Goal: Task Accomplishment & Management: Complete application form

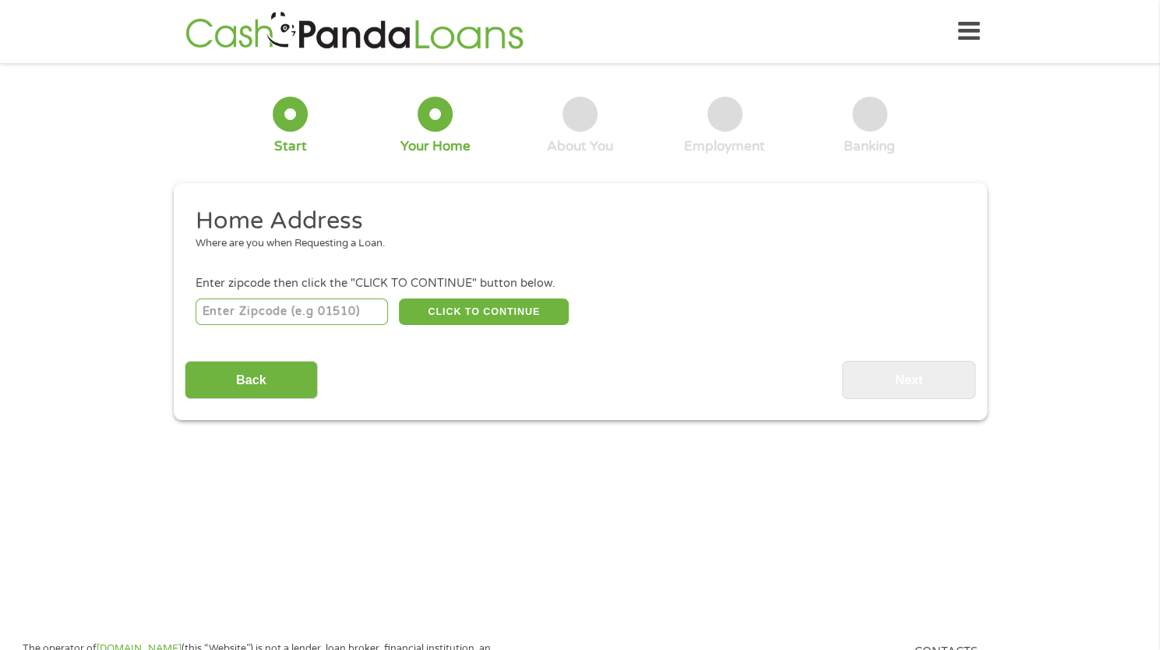
click at [354, 318] on input "number" at bounding box center [292, 311] width 192 height 26
type input "1"
click at [374, 306] on input "1" at bounding box center [292, 311] width 192 height 26
type input "70503"
click at [427, 315] on button "CLICK TO CONTINUE" at bounding box center [484, 311] width 170 height 26
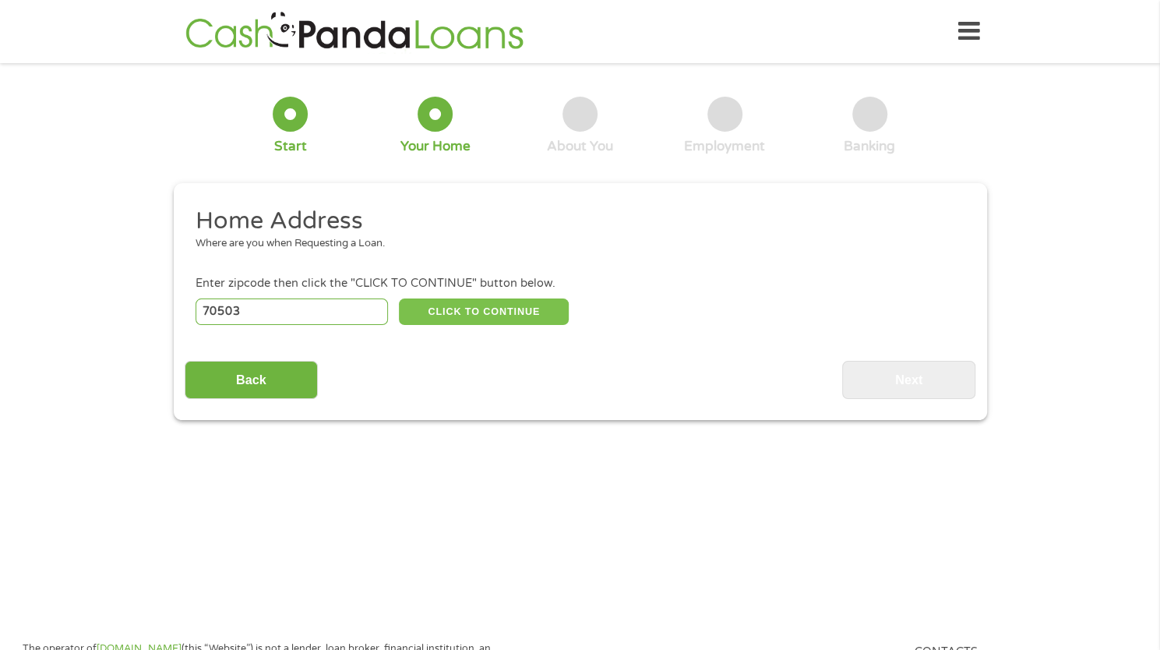
type input "70503"
type input "[GEOGRAPHIC_DATA]"
select select "[US_STATE]"
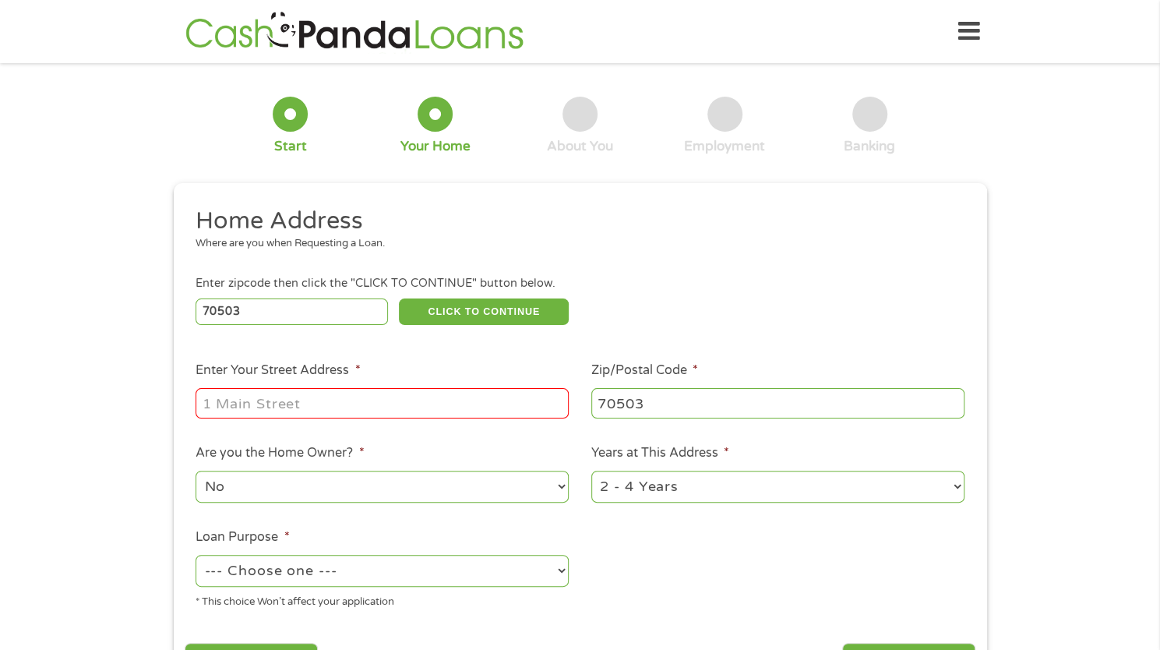
click at [331, 398] on input "Enter Your Street Address *" at bounding box center [382, 403] width 373 height 30
type input "[STREET_ADDRESS]"
click at [343, 489] on select "No Yes" at bounding box center [382, 487] width 373 height 32
click at [196, 471] on select "No Yes" at bounding box center [382, 487] width 373 height 32
click at [661, 487] on select "1 Year or less 1 - 2 Years 2 - 4 Years Over 4 Years" at bounding box center [778, 487] width 373 height 32
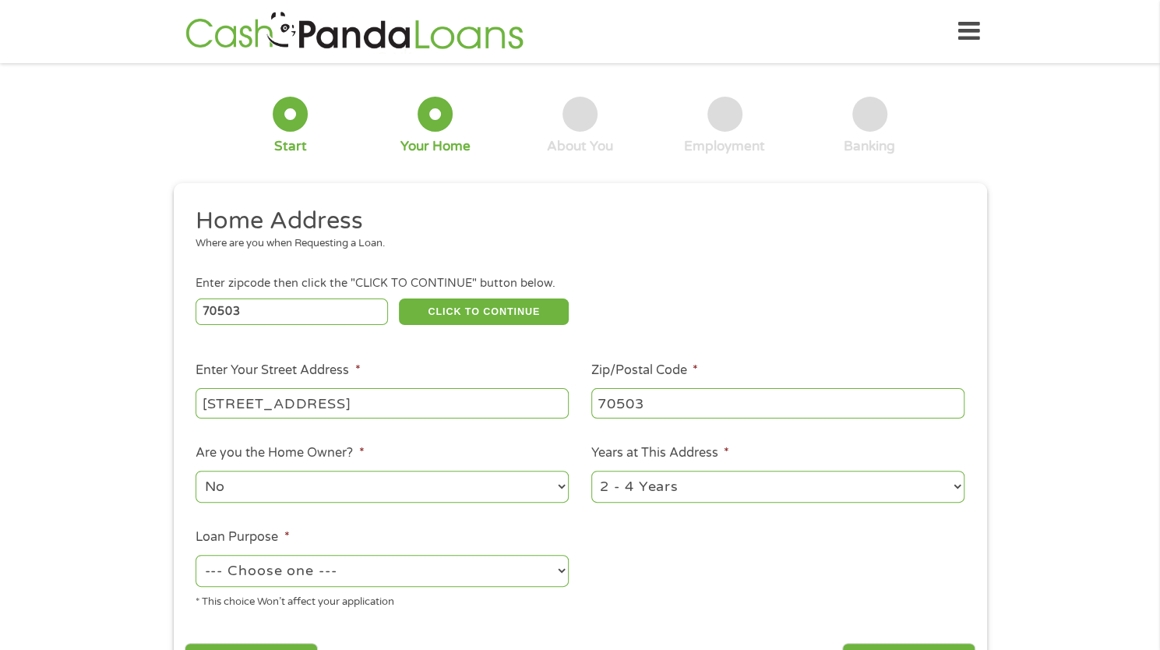
click at [528, 537] on li "Loan Purpose * --- Choose one --- Pay Bills Debt Consolidation Home Improvement…" at bounding box center [383, 569] width 396 height 83
click at [517, 582] on select "--- Choose one --- Pay Bills Debt Consolidation Home Improvement Major Purchase…" at bounding box center [382, 571] width 373 height 32
click at [196, 556] on select "--- Choose one --- Pay Bills Debt Consolidation Home Improvement Major Purchase…" at bounding box center [382, 571] width 373 height 32
click at [383, 567] on select "--- Choose one --- Pay Bills Debt Consolidation Home Improvement Major Purchase…" at bounding box center [382, 571] width 373 height 32
select select "debtconsolidation"
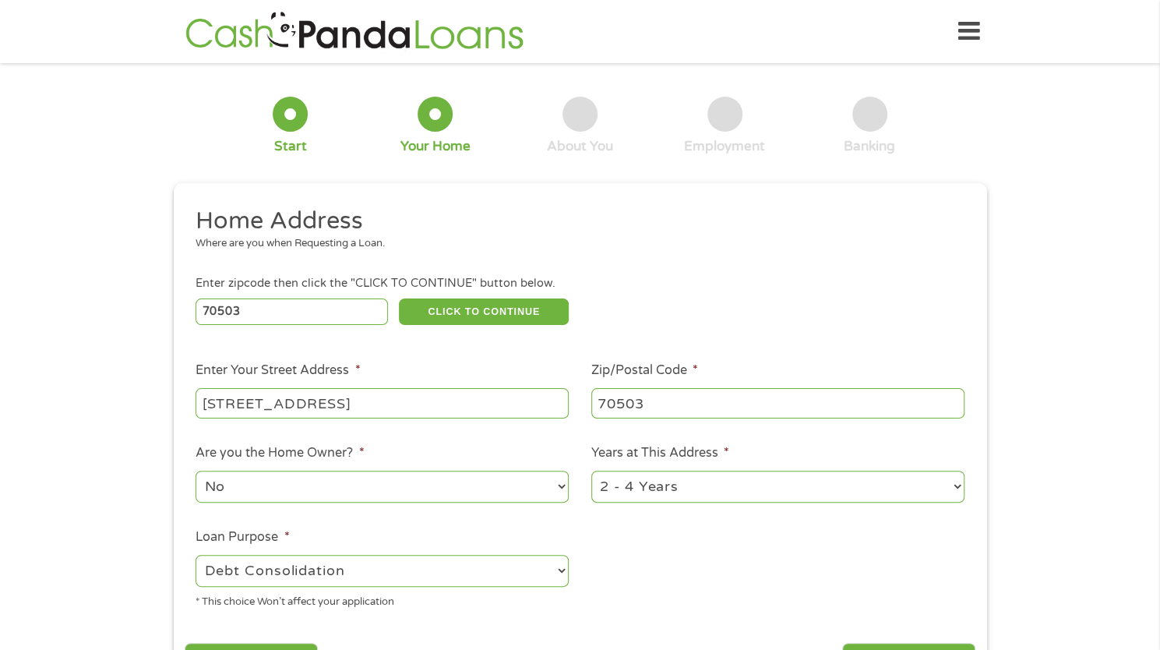
click at [196, 556] on select "--- Choose one --- Pay Bills Debt Consolidation Home Improvement Major Purchase…" at bounding box center [382, 571] width 373 height 32
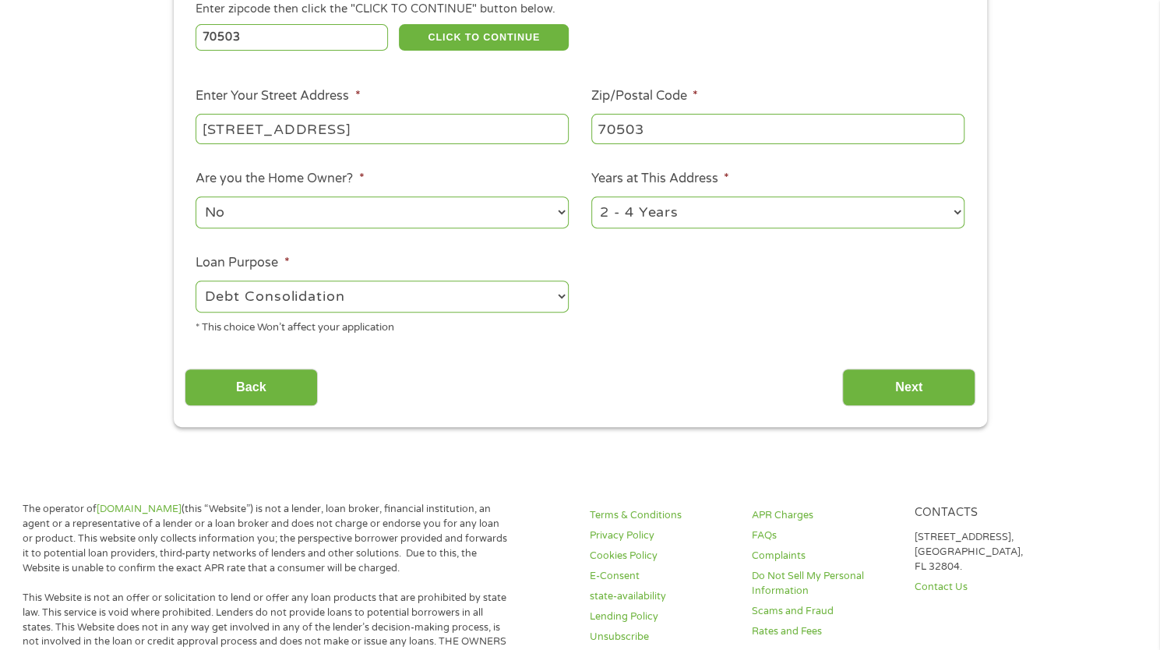
scroll to position [285, 0]
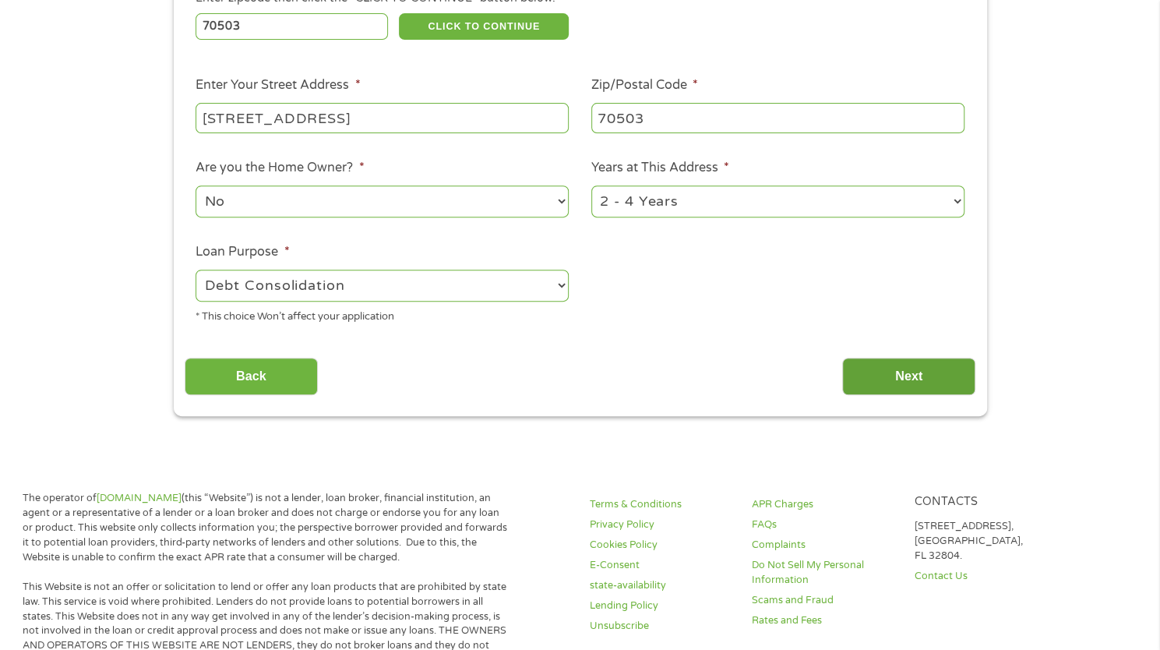
click at [920, 359] on input "Next" at bounding box center [908, 377] width 133 height 38
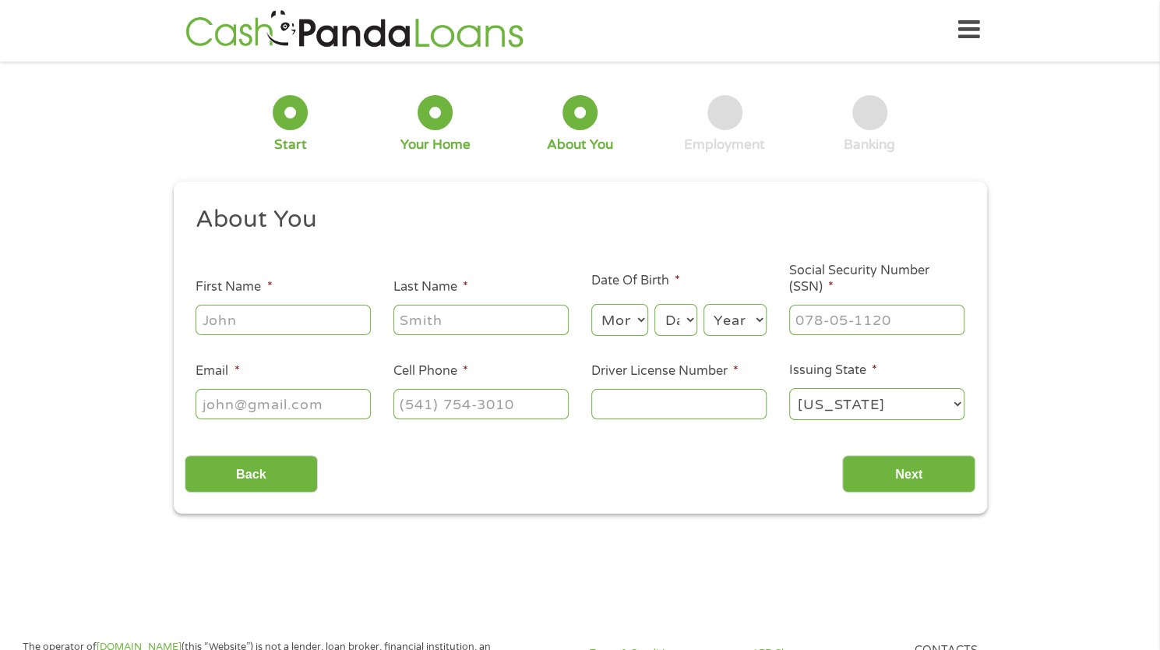
scroll to position [0, 0]
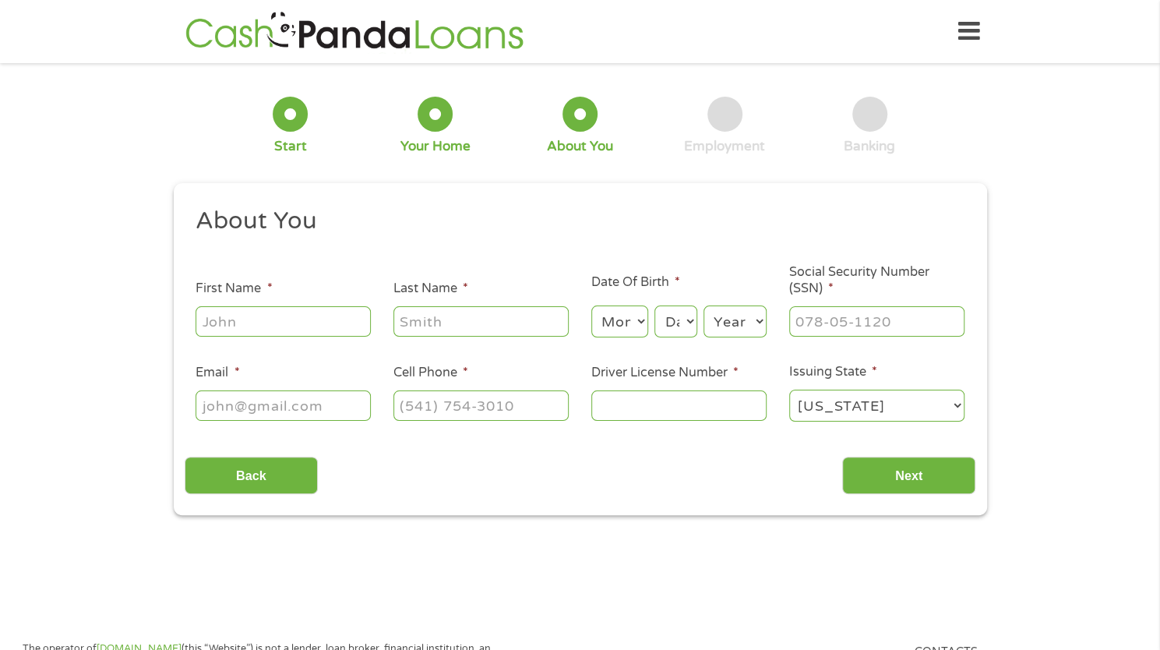
click at [270, 320] on input "First Name *" at bounding box center [283, 321] width 175 height 30
type input "[PERSON_NAME]"
click at [637, 321] on select "Month 1 2 3 4 5 6 7 8 9 10 11 12" at bounding box center [620, 321] width 57 height 32
select select "8"
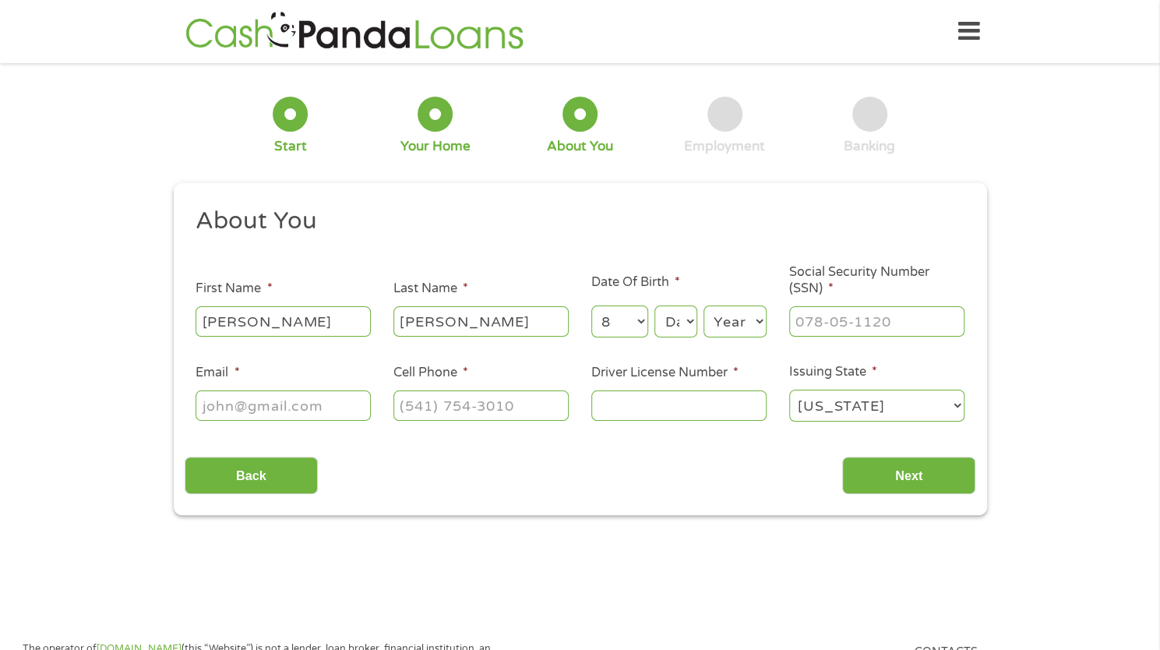
click at [592, 306] on select "Month 1 2 3 4 5 6 7 8 9 10 11 12" at bounding box center [620, 321] width 57 height 32
click at [682, 319] on select "Day 1 2 3 4 5 6 7 8 9 10 11 12 13 14 15 16 17 18 19 20 21 22 23 24 25 26 27 28 …" at bounding box center [676, 321] width 42 height 32
select select "9"
click at [655, 306] on select "Day 1 2 3 4 5 6 7 8 9 10 11 12 13 14 15 16 17 18 19 20 21 22 23 24 25 26 27 28 …" at bounding box center [676, 321] width 42 height 32
click at [754, 322] on select "Year [DATE] 2006 2005 2004 2003 2002 2001 2000 1999 1998 1997 1996 1995 1994 19…" at bounding box center [735, 321] width 63 height 32
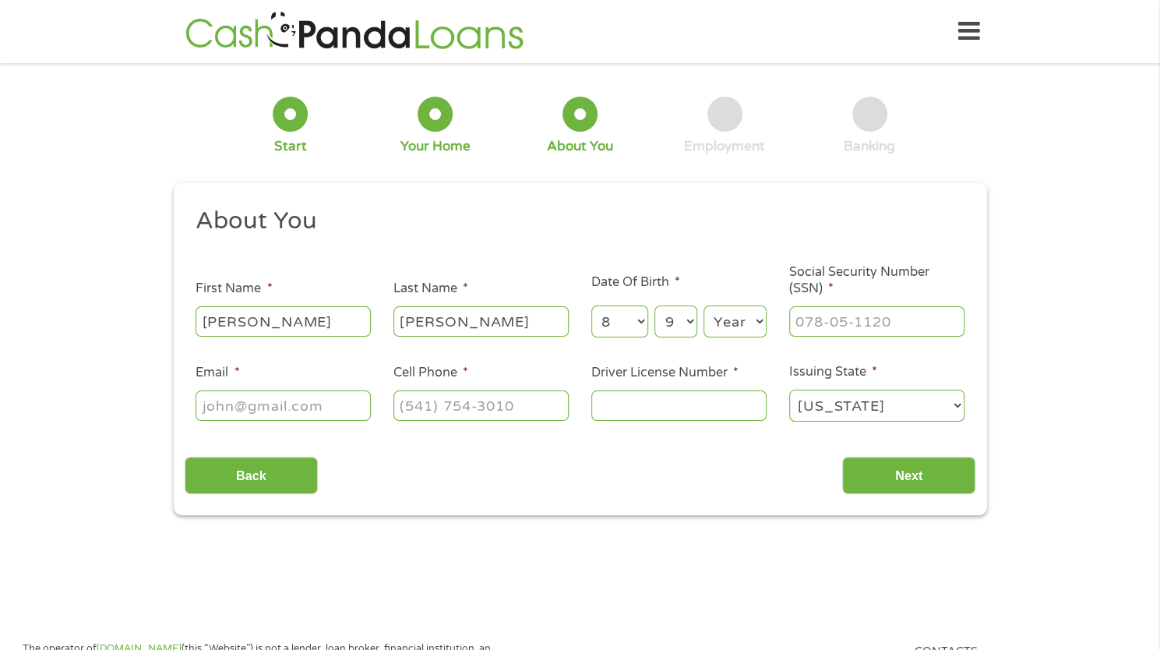
select select "1993"
click at [704, 306] on select "Year [DATE] 2006 2005 2004 2003 2002 2001 2000 1999 1998 1997 1996 1995 1994 19…" at bounding box center [735, 321] width 63 height 32
click at [856, 327] on input "___-__-____" at bounding box center [876, 321] width 175 height 30
type input "436-87-9186"
click at [320, 410] on input "Email *" at bounding box center [283, 405] width 175 height 30
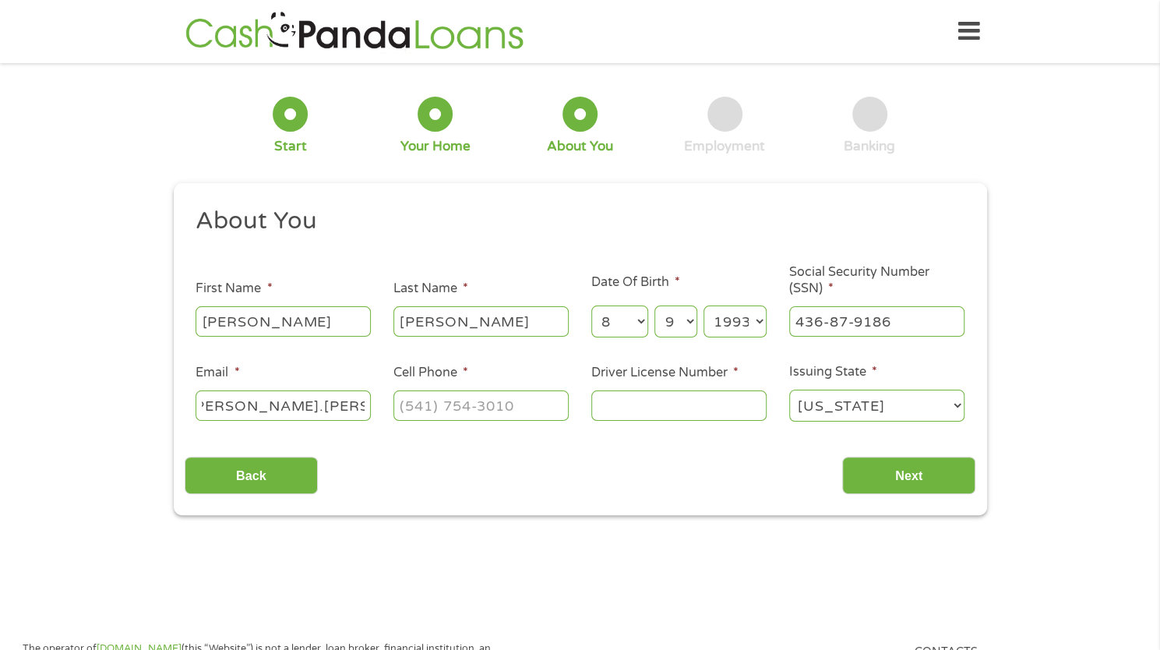
scroll to position [0, 18]
click at [301, 395] on input "[PERSON_NAME].[PERSON_NAME]@solacc." at bounding box center [283, 405] width 175 height 30
type input "[PERSON_NAME][EMAIL_ADDRESS][PERSON_NAME][DOMAIN_NAME]"
click at [464, 412] on input "(___) ___-____" at bounding box center [481, 405] width 175 height 30
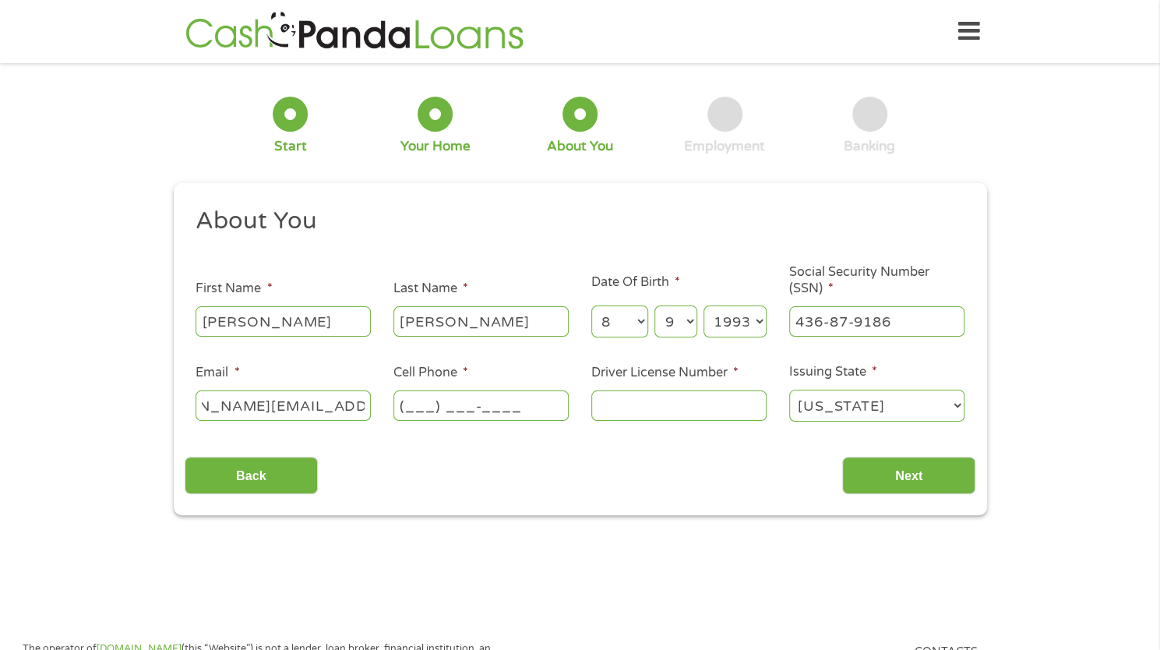
scroll to position [0, 0]
type input "[PHONE_NUMBER]"
click at [636, 400] on input "Driver License Number *" at bounding box center [679, 405] width 175 height 30
type input "0"
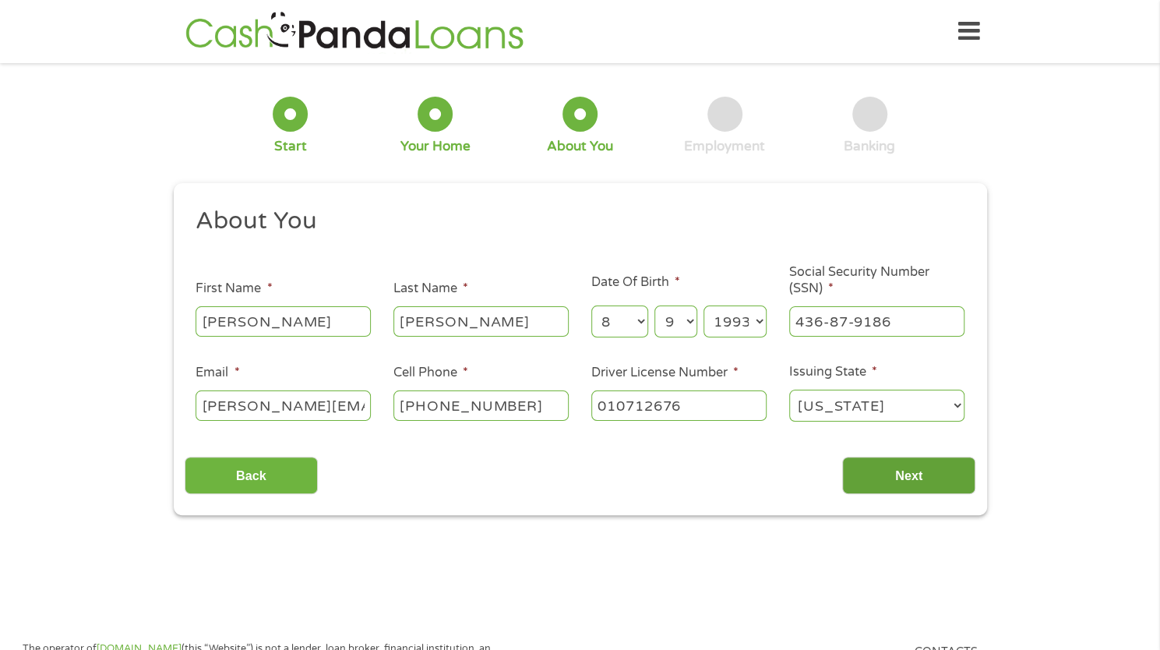
type input "010712676"
click at [879, 468] on input "Next" at bounding box center [908, 476] width 133 height 38
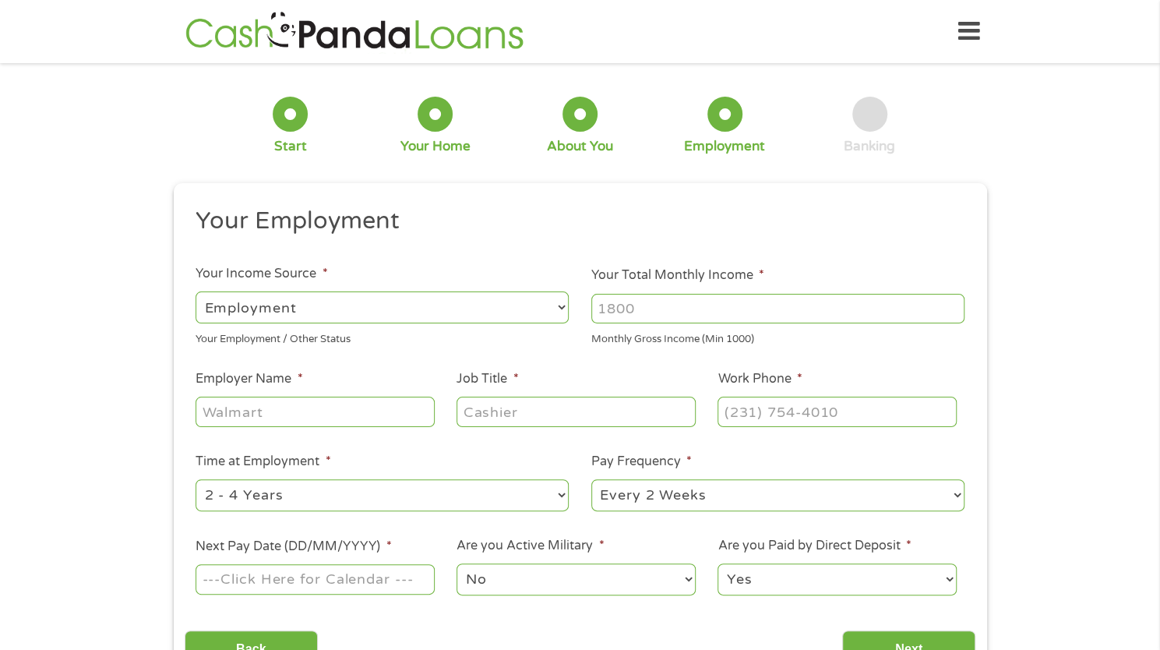
scroll to position [6, 6]
click at [656, 306] on input "Your Total Monthly Income *" at bounding box center [778, 309] width 373 height 30
click at [245, 409] on input "Employer Name *" at bounding box center [315, 412] width 238 height 30
click at [620, 309] on input "Your Total Monthly Income *" at bounding box center [778, 309] width 373 height 30
type input "1"
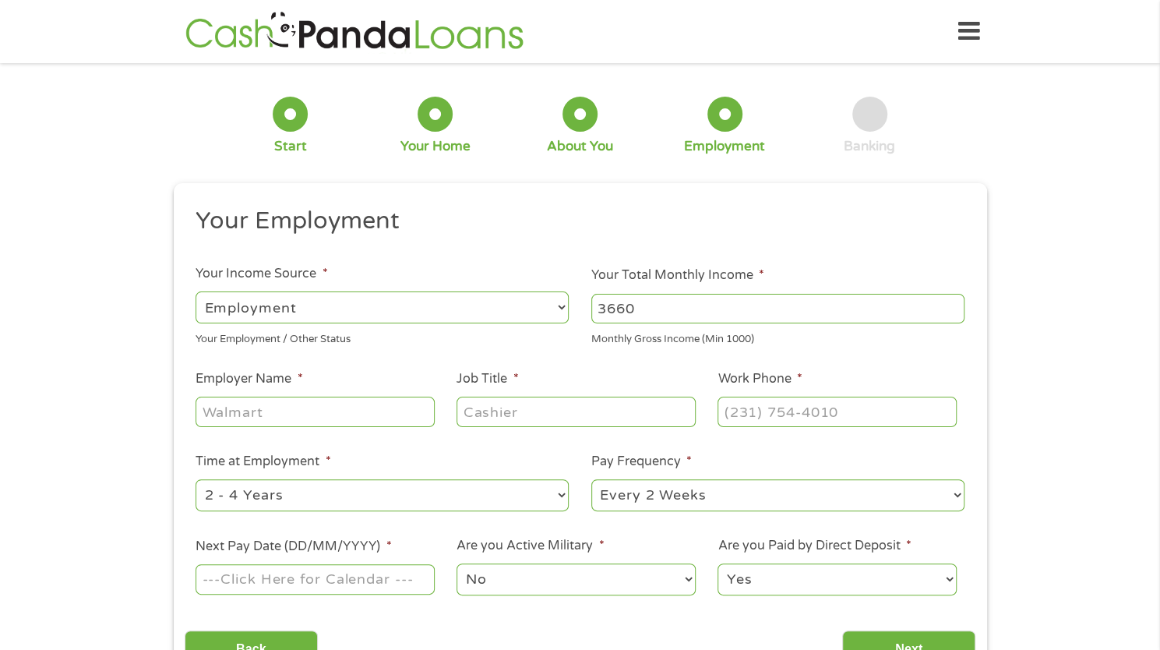
type input "3660"
click at [355, 415] on input "Employer Name *" at bounding box center [315, 412] width 238 height 30
type input "w"
type input "[GEOGRAPHIC_DATA][US_STATE]"
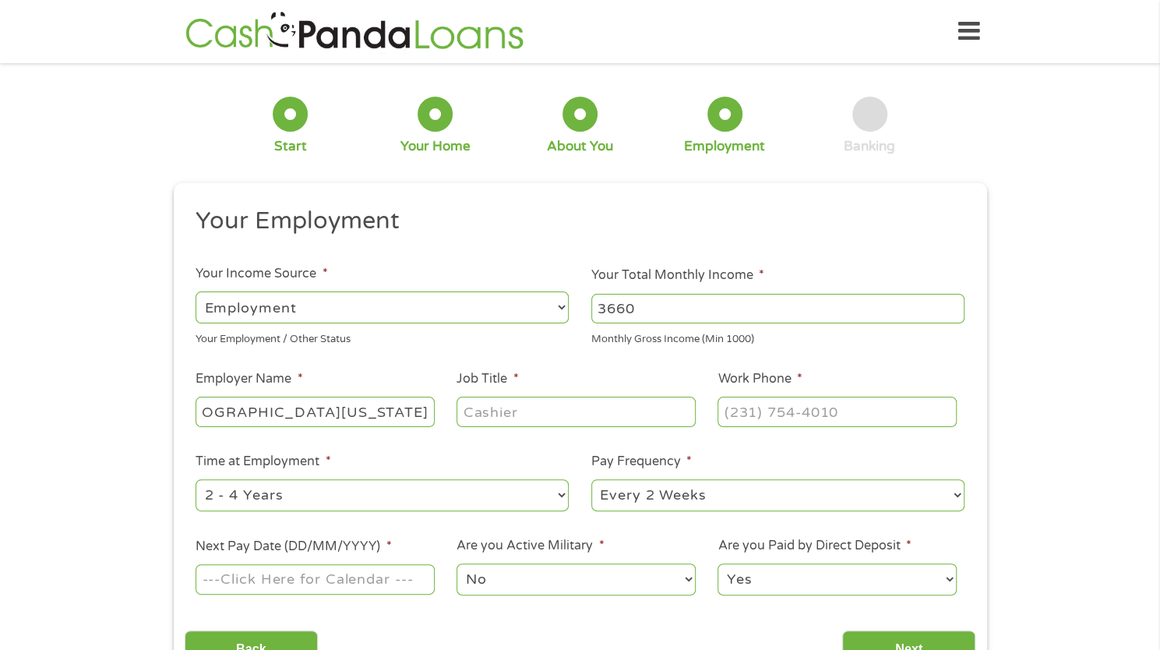
scroll to position [0, 0]
click at [484, 428] on div at bounding box center [576, 412] width 238 height 36
click at [489, 418] on input "Job Title *" at bounding box center [576, 412] width 238 height 30
type input "Instructor"
click at [754, 421] on input "(___) ___-____" at bounding box center [837, 412] width 238 height 30
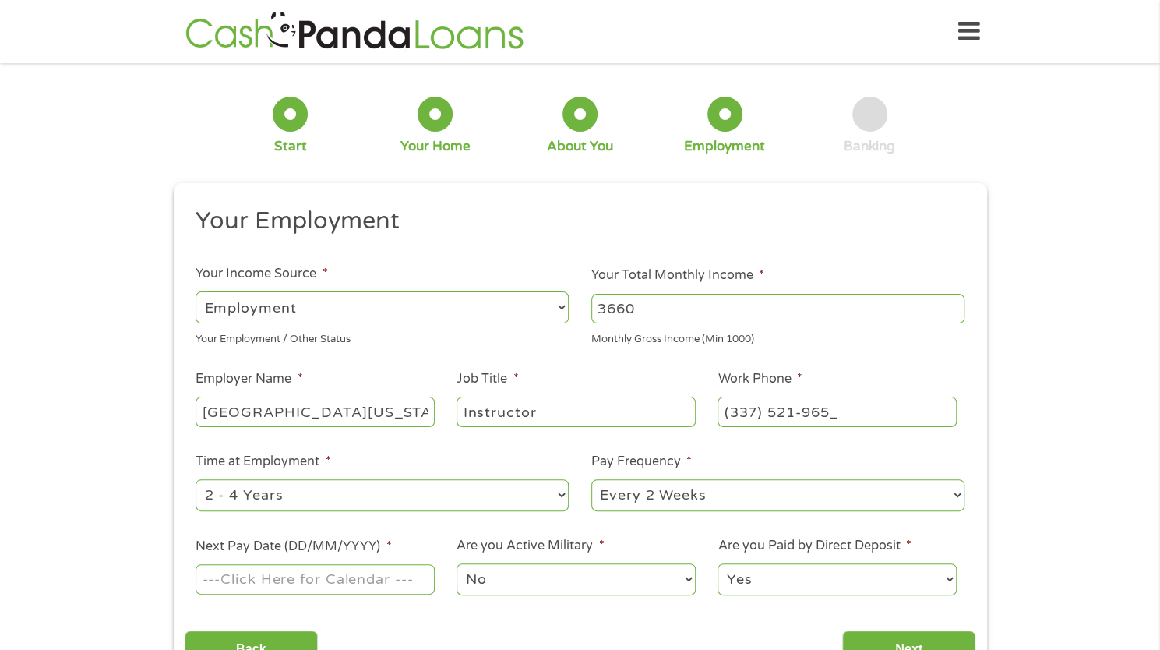
type input "[PHONE_NUMBER]"
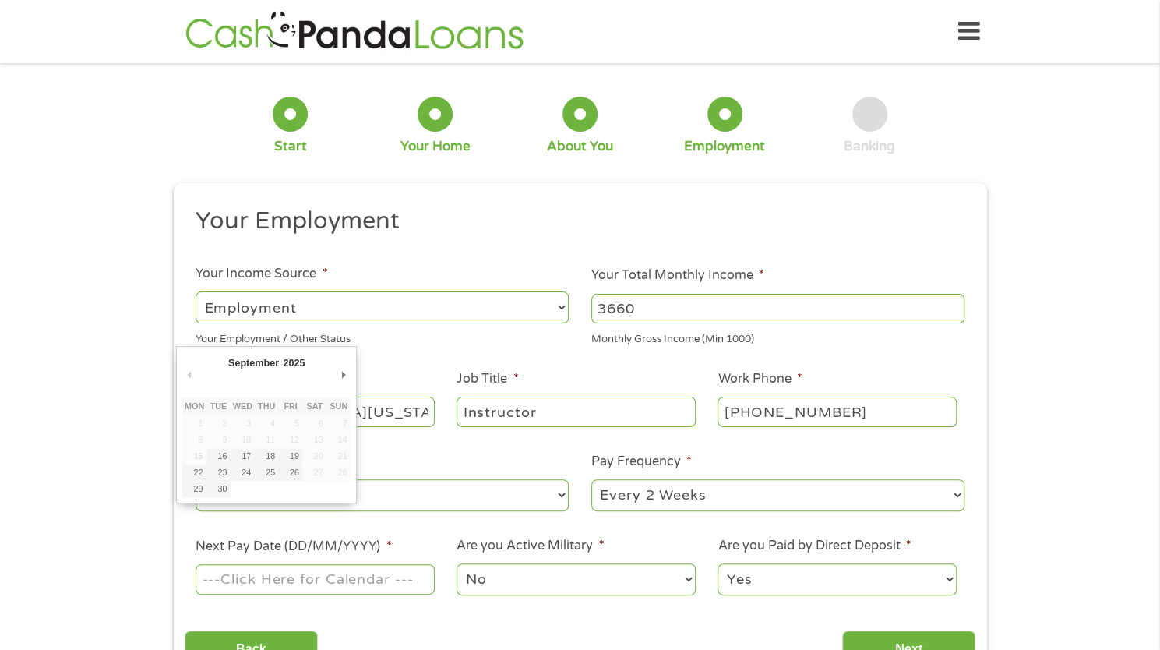
click at [397, 582] on input "Next Pay Date (DD/MM/YYYY) *" at bounding box center [315, 579] width 238 height 30
type input "[DATE]"
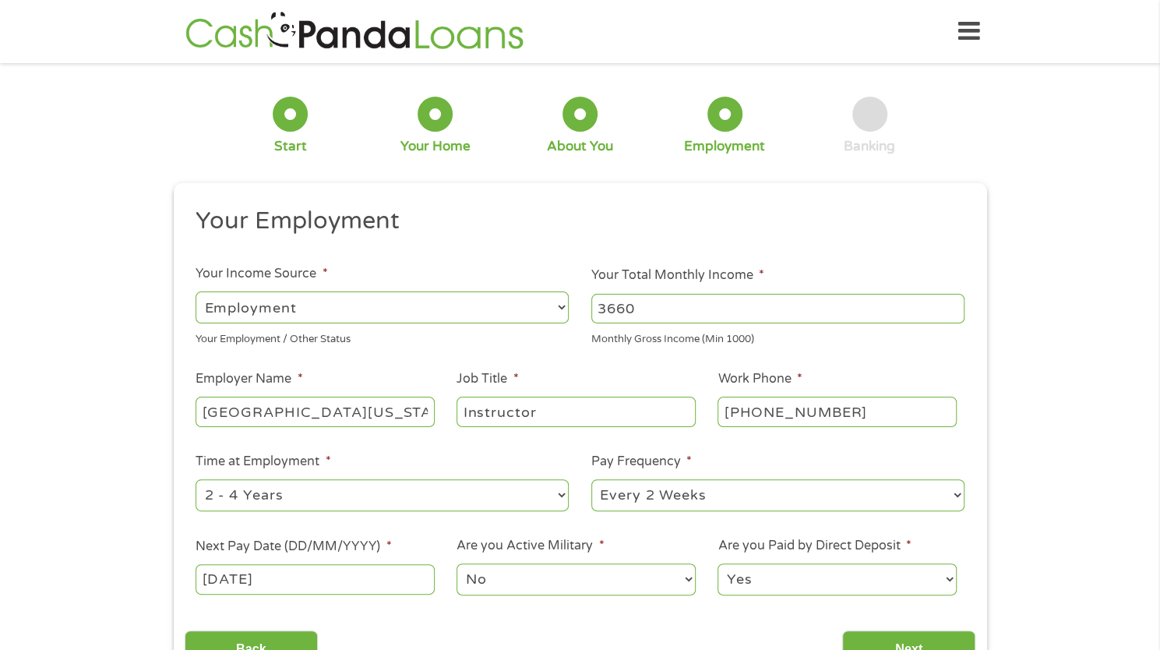
click at [612, 575] on select "No Yes" at bounding box center [576, 579] width 238 height 32
click at [457, 563] on select "No Yes" at bounding box center [576, 579] width 238 height 32
click at [810, 563] on select "Yes No" at bounding box center [837, 579] width 238 height 32
click at [718, 563] on select "Yes No" at bounding box center [837, 579] width 238 height 32
click at [881, 645] on input "Next" at bounding box center [908, 649] width 133 height 38
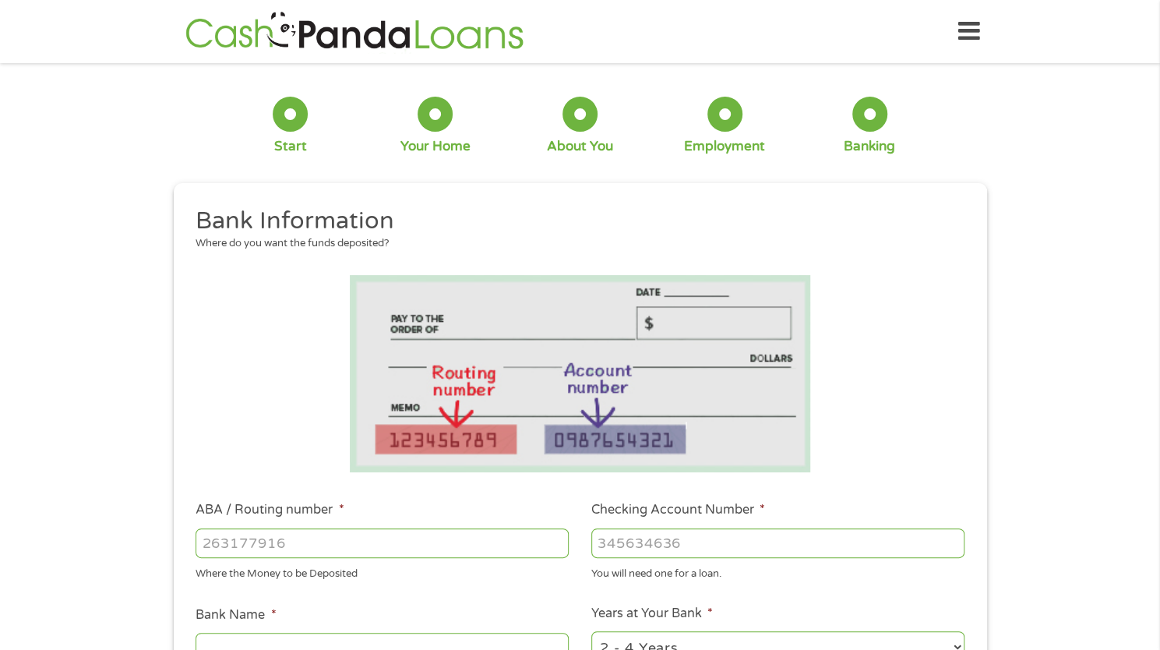
scroll to position [306, 0]
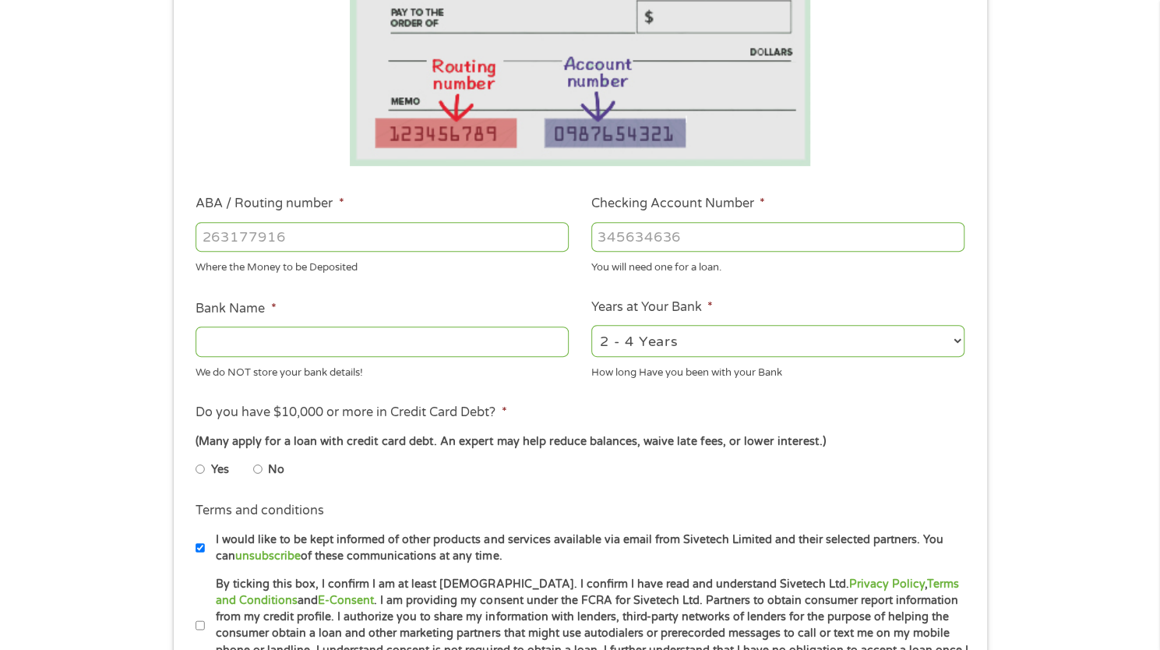
click at [262, 462] on li "No" at bounding box center [281, 469] width 56 height 30
click at [257, 474] on input "No" at bounding box center [257, 469] width 9 height 25
radio input "true"
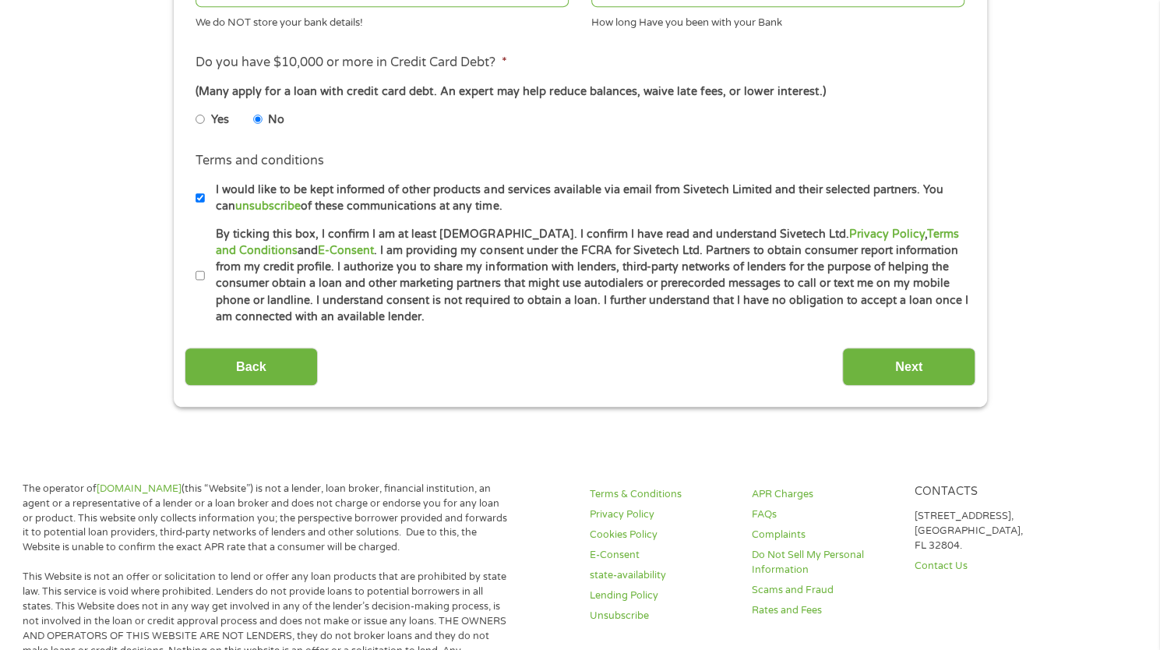
scroll to position [663, 0]
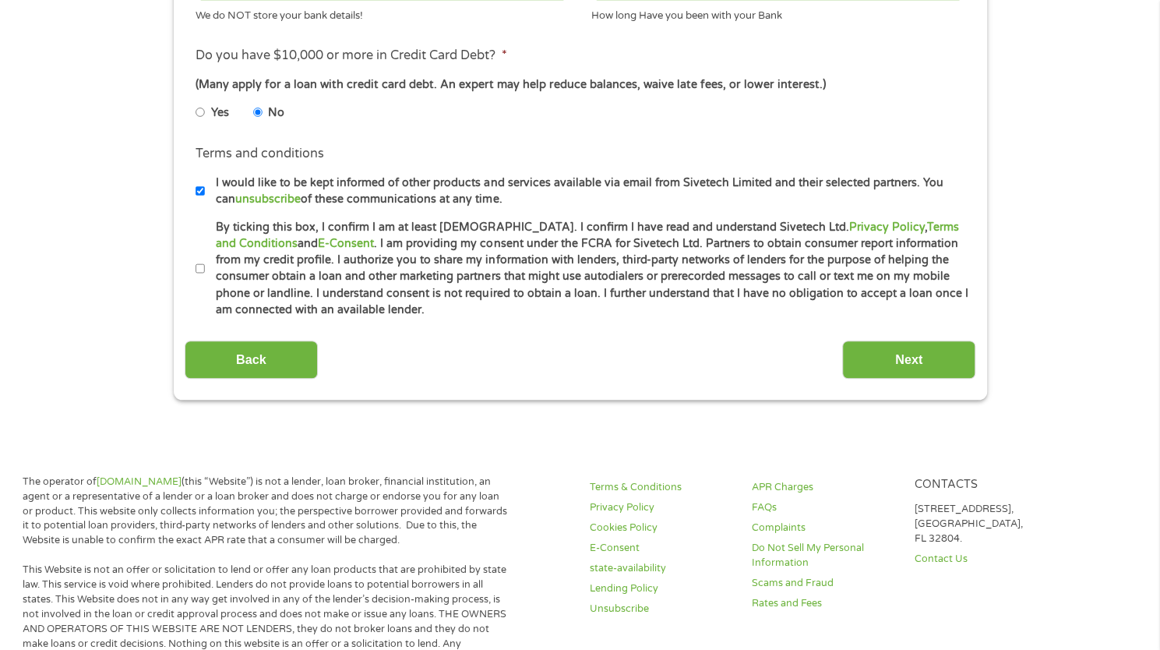
click at [198, 267] on input "By ticking this box, I confirm I am at least [DEMOGRAPHIC_DATA]. I confirm I ha…" at bounding box center [200, 268] width 9 height 25
checkbox input "true"
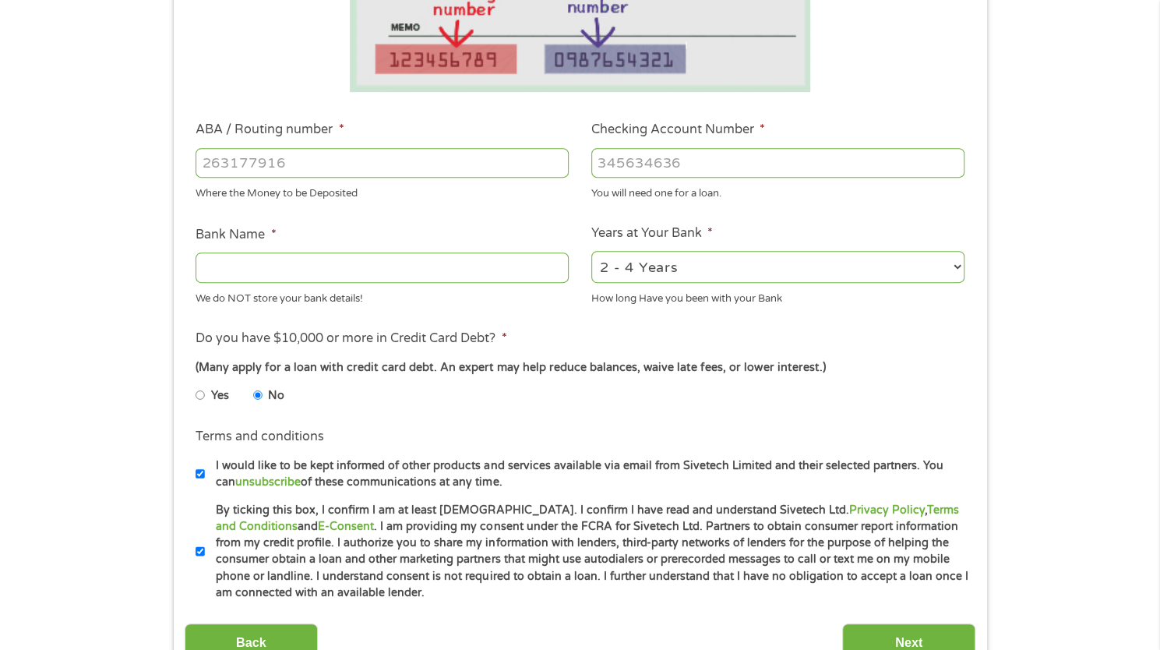
scroll to position [379, 0]
click at [700, 281] on select "2 - 4 Years 6 - 12 Months 1 - 2 Years Over 4 Years" at bounding box center [778, 268] width 373 height 32
click at [686, 433] on li "Terms and conditions I would like to be kept informed of other products and ser…" at bounding box center [580, 460] width 791 height 63
click at [706, 260] on select "2 - 4 Years 6 - 12 Months 1 - 2 Years Over 4 Years" at bounding box center [778, 268] width 373 height 32
select select "60months"
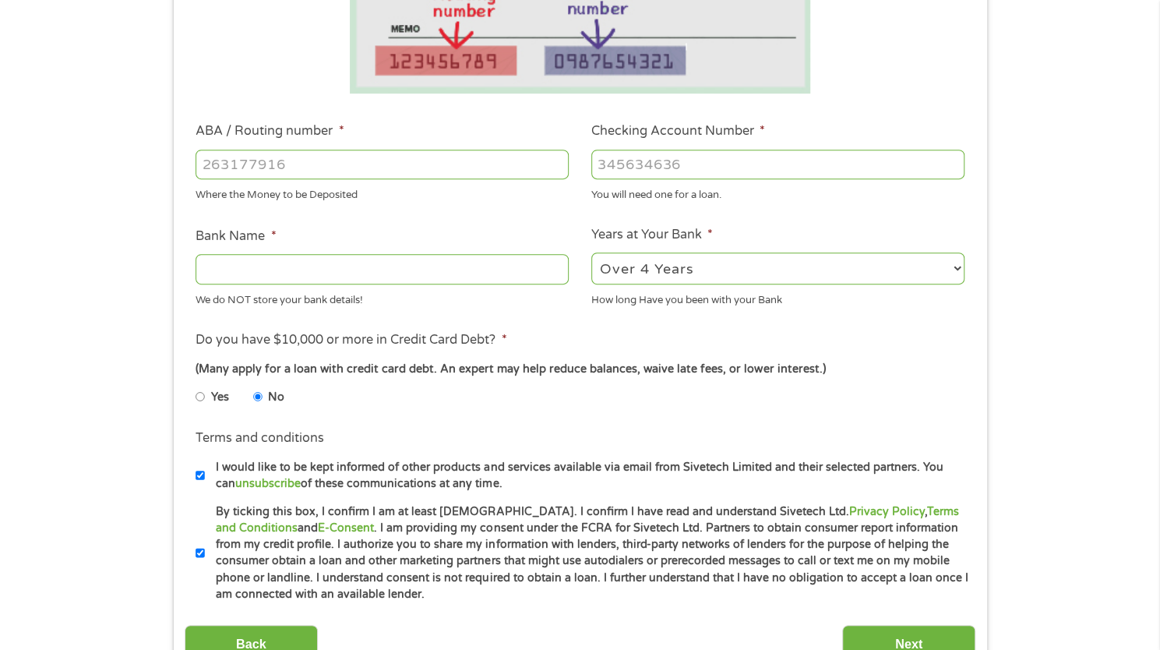
click at [592, 252] on select "2 - 4 Years 6 - 12 Months 1 - 2 Years Over 4 Years" at bounding box center [778, 268] width 373 height 32
click at [502, 277] on input "Bank Name *" at bounding box center [382, 269] width 373 height 30
type input "Maple Federal Credit Union"
click at [714, 164] on input "Checking Account Number *" at bounding box center [778, 165] width 373 height 30
type input "72474"
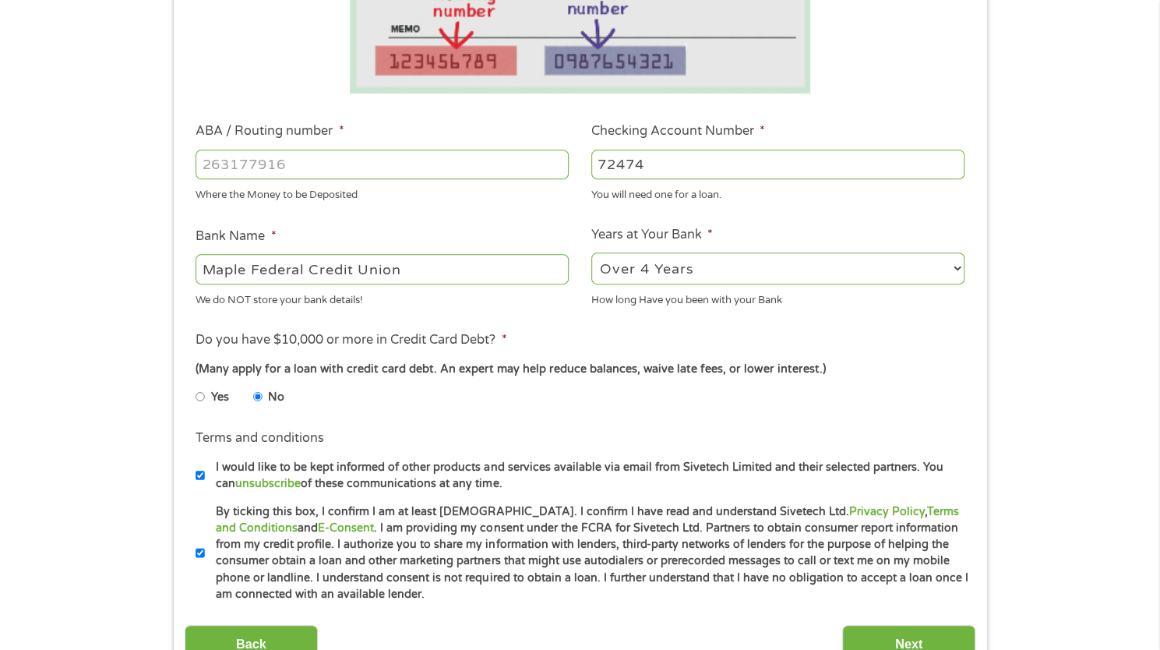
click at [507, 174] on input "ABA / Routing number *" at bounding box center [382, 165] width 373 height 30
type input "265274422"
type input "MAPLE FEDERAL CREDIT UNION"
type input "265274422"
click at [885, 637] on input "Next" at bounding box center [908, 644] width 133 height 38
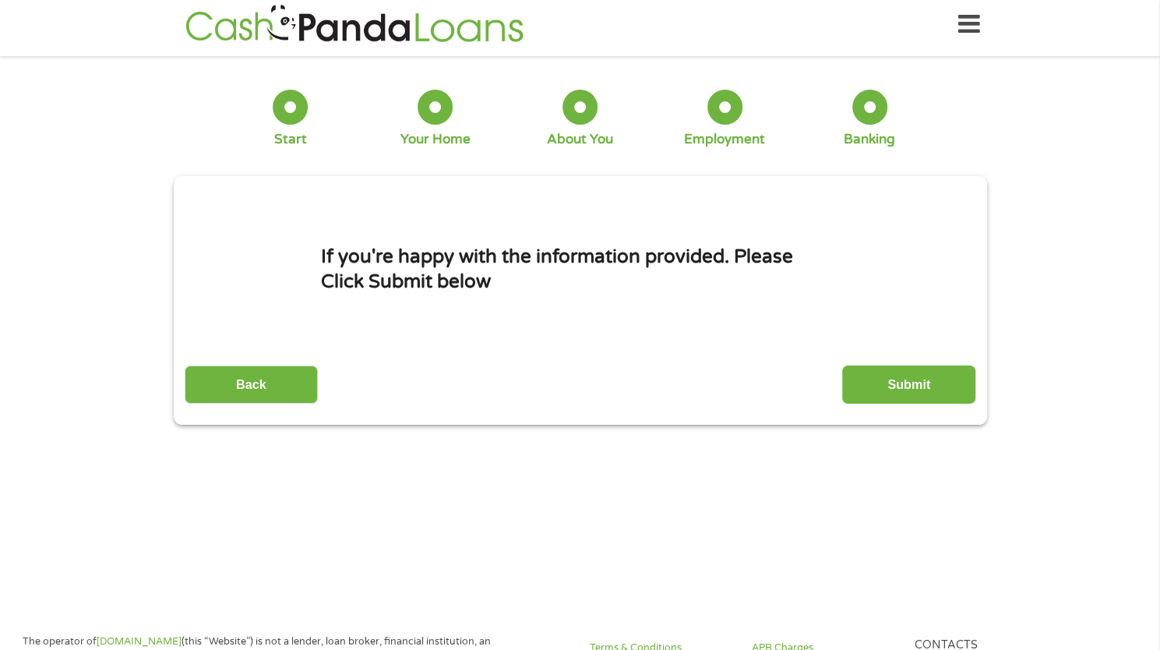
scroll to position [0, 0]
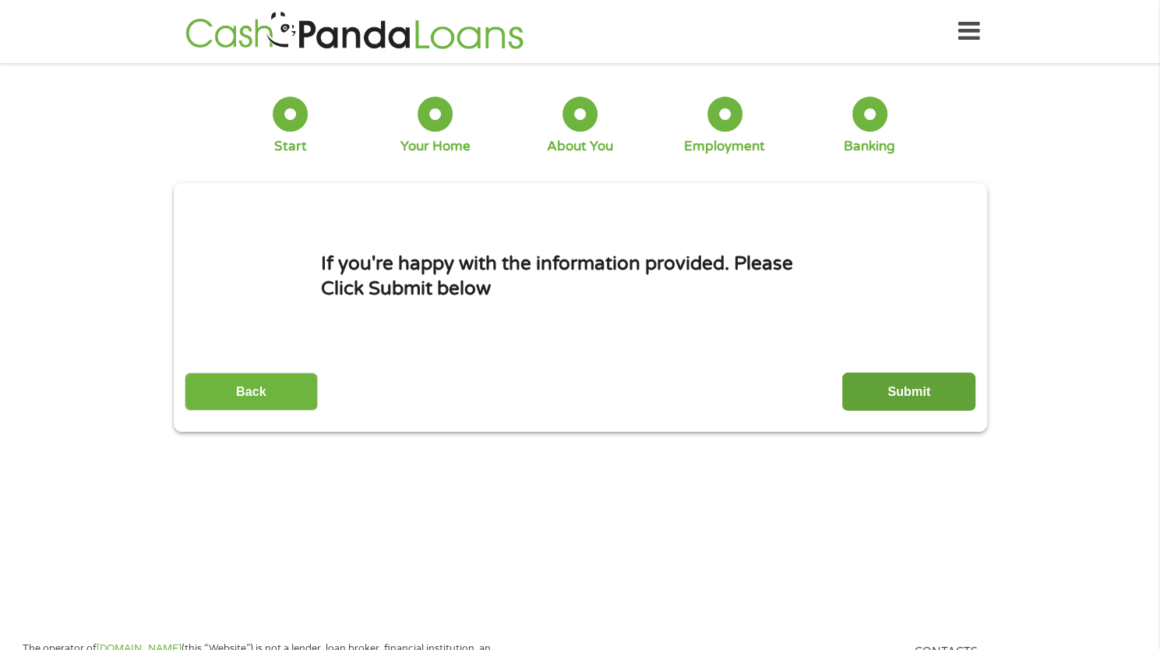
click at [909, 387] on input "Submit" at bounding box center [908, 392] width 133 height 38
